Goal: Transaction & Acquisition: Purchase product/service

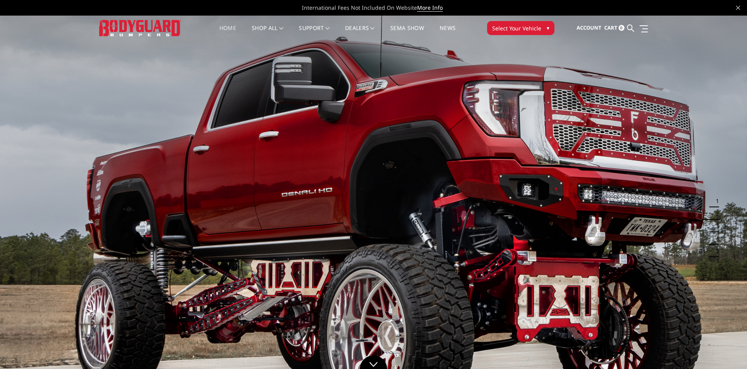
click at [526, 29] on span "Select Your Vehicle" at bounding box center [516, 28] width 49 height 8
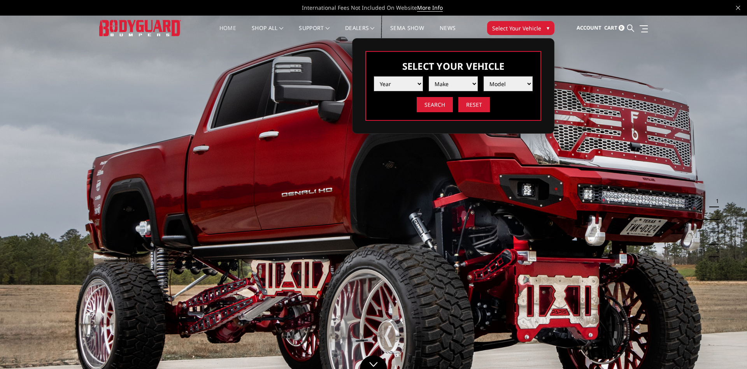
click at [374, 76] on select "Year [DATE] 2024 2023 2022 2021 2020 2019 2018 2017 2016 2015 2014 2013 2012 20…" at bounding box center [398, 83] width 49 height 15
select select "yr_2024"
click option "2024" at bounding box center [0, 0] width 0 height 0
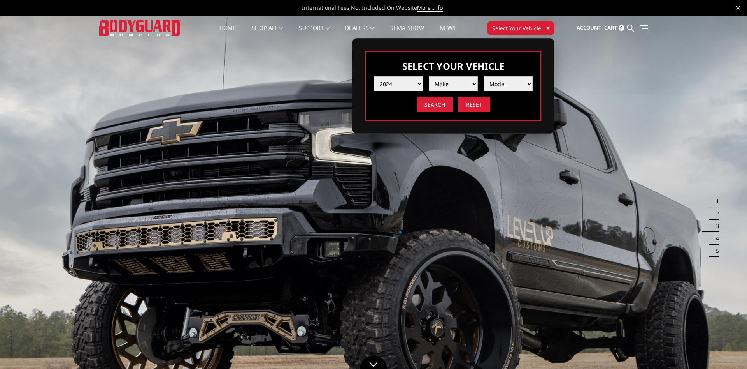
click at [429, 76] on select "Make Chevrolet Ford GMC Ram Toyota" at bounding box center [453, 83] width 49 height 15
select select "mk_ford"
click option "Ford" at bounding box center [0, 0] width 0 height 0
click at [484, 76] on select "Model F150 F150 Raptor F250 / F350 F450 F550" at bounding box center [508, 83] width 49 height 15
select select "md_f250-f350"
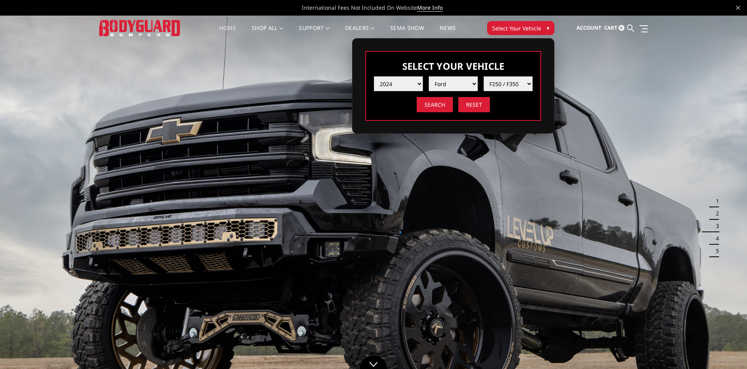
click option "F250 / F350" at bounding box center [0, 0] width 0 height 0
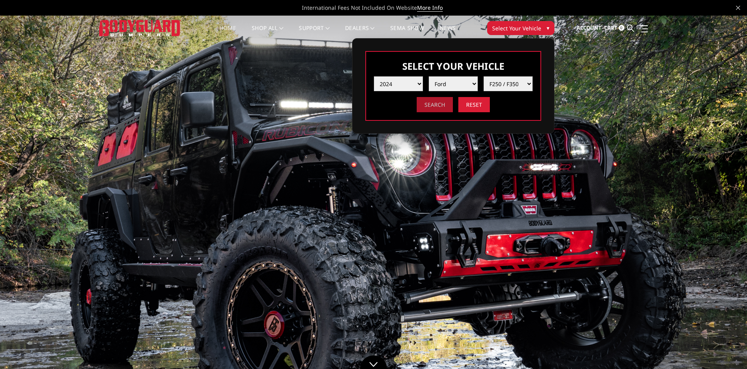
click at [435, 105] on input "Search" at bounding box center [435, 104] width 36 height 15
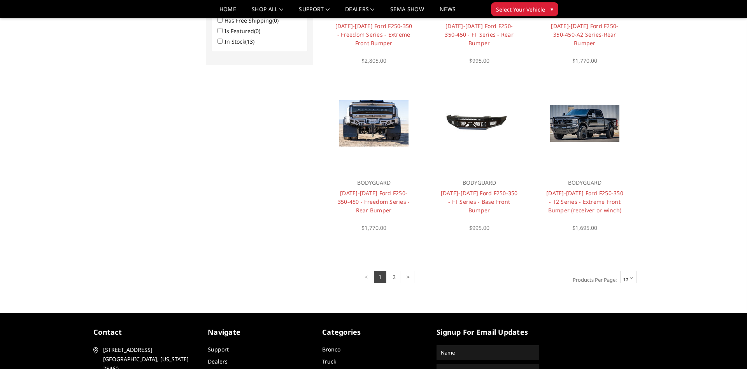
scroll to position [538, 0]
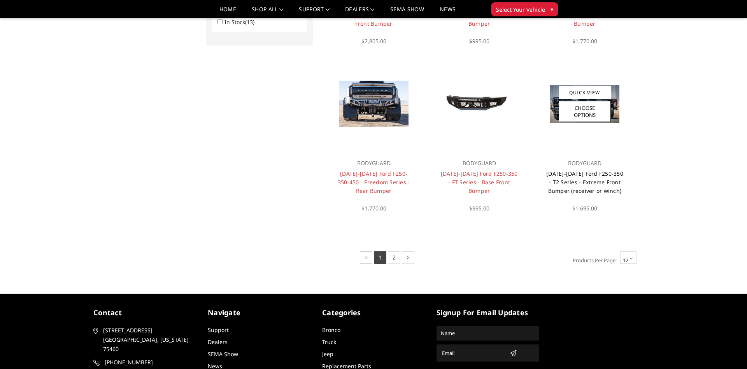
click at [609, 184] on link "2023-2026 Ford F250-350 - T2 Series - Extreme Front Bumper (receiver or winch)" at bounding box center [584, 182] width 77 height 25
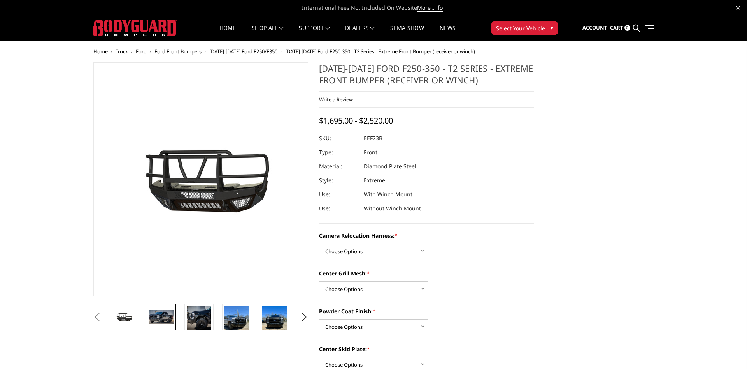
click at [163, 315] on img at bounding box center [161, 316] width 25 height 13
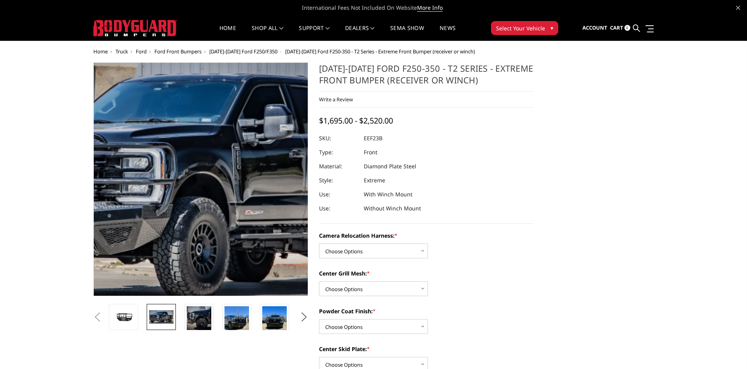
click at [192, 171] on img at bounding box center [212, 181] width 498 height 270
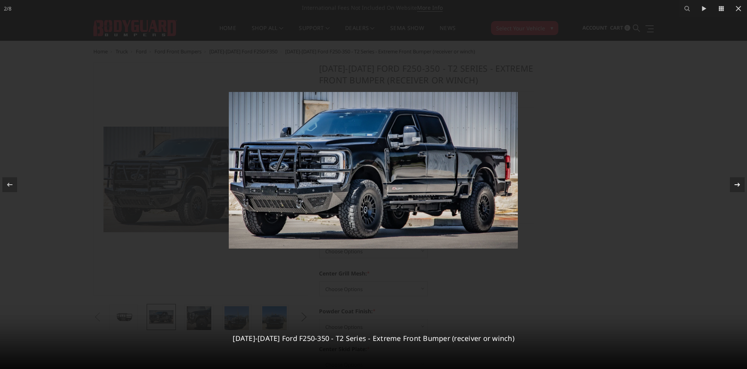
click at [736, 182] on icon at bounding box center [737, 184] width 9 height 9
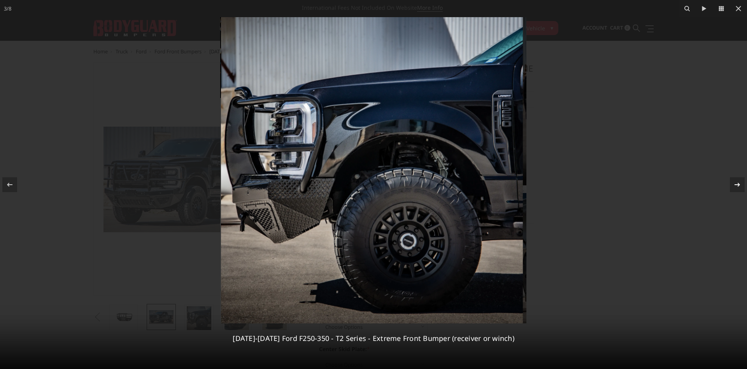
click at [739, 184] on icon at bounding box center [737, 184] width 5 height 4
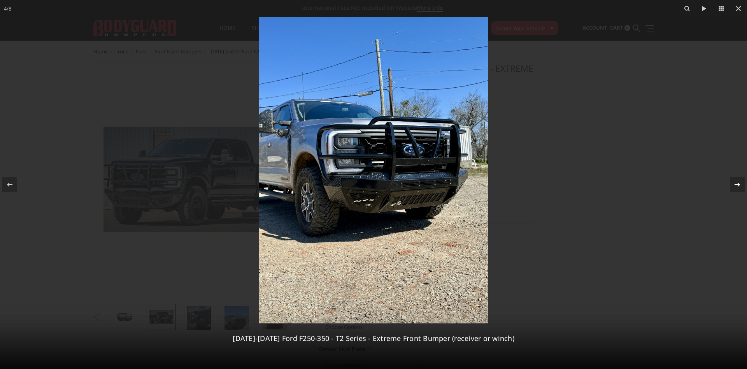
click at [739, 184] on div "4 / 8 2023-2026 Ford F250-350 - T2 Series - Extreme Front Bumper (receiver or w…" at bounding box center [373, 184] width 747 height 369
click at [735, 8] on icon at bounding box center [738, 8] width 9 height 9
